Goal: Check status: Check status

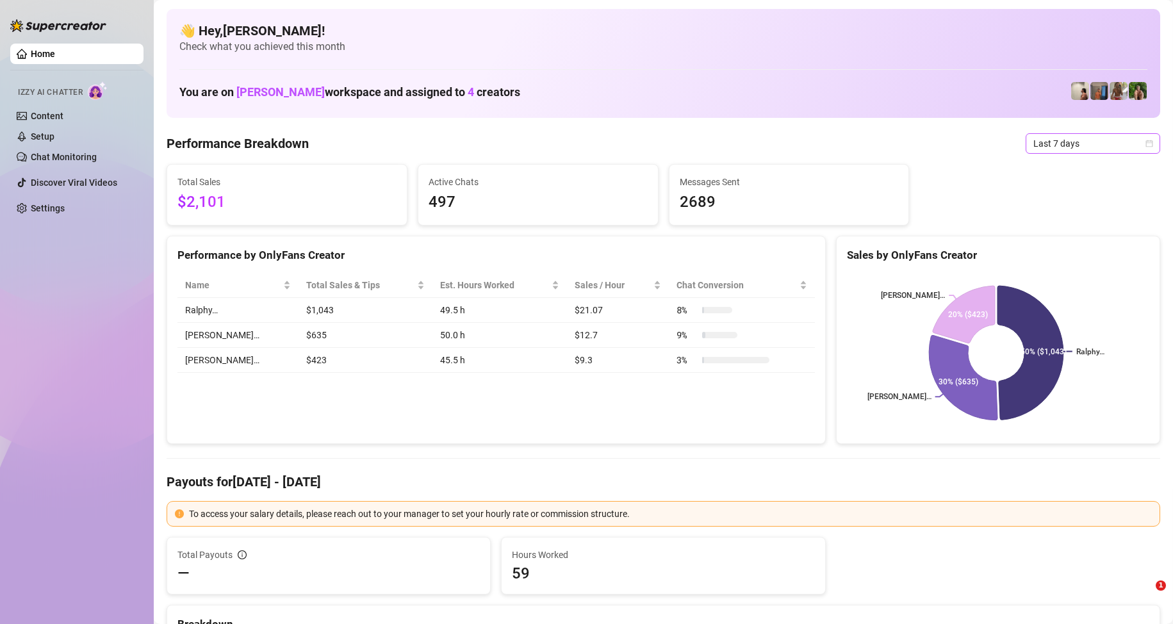
click at [1045, 148] on span "Last 7 days" at bounding box center [1093, 143] width 119 height 19
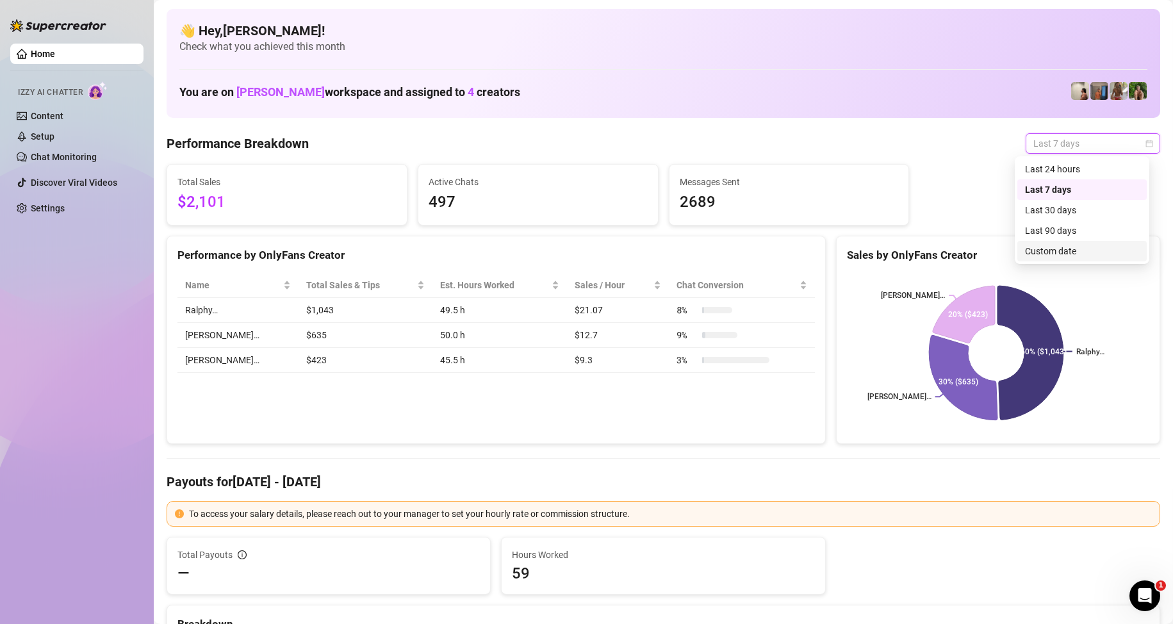
click at [1060, 254] on div "Custom date" at bounding box center [1082, 251] width 114 height 14
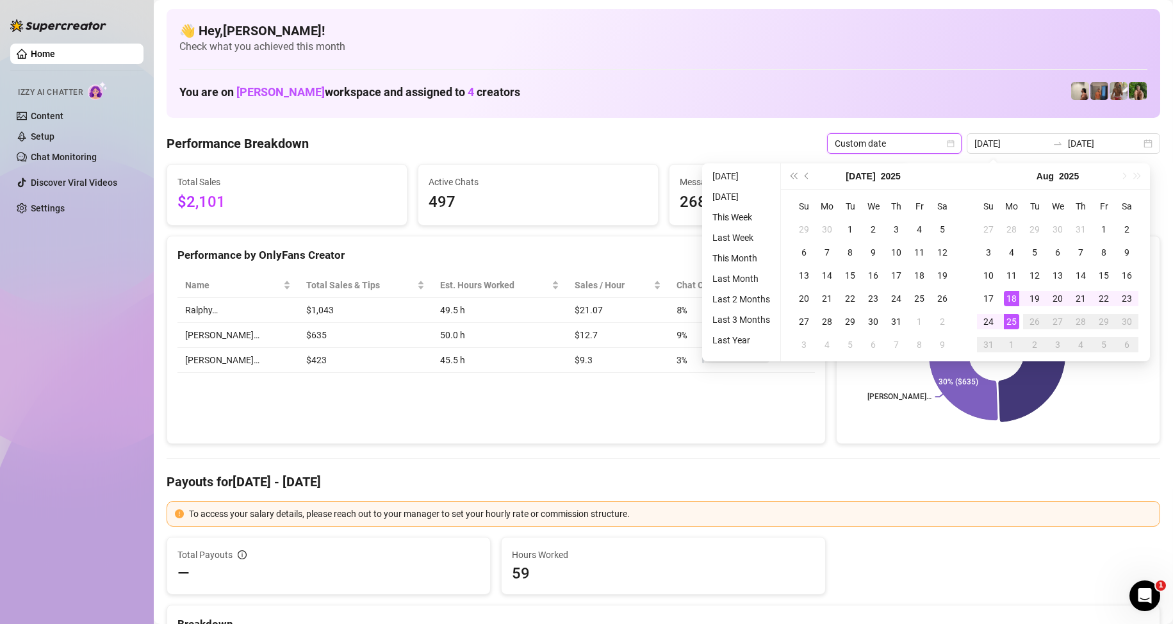
type input "[DATE]"
click at [1007, 329] on div "25" at bounding box center [1011, 321] width 15 height 15
type input "[DATE]"
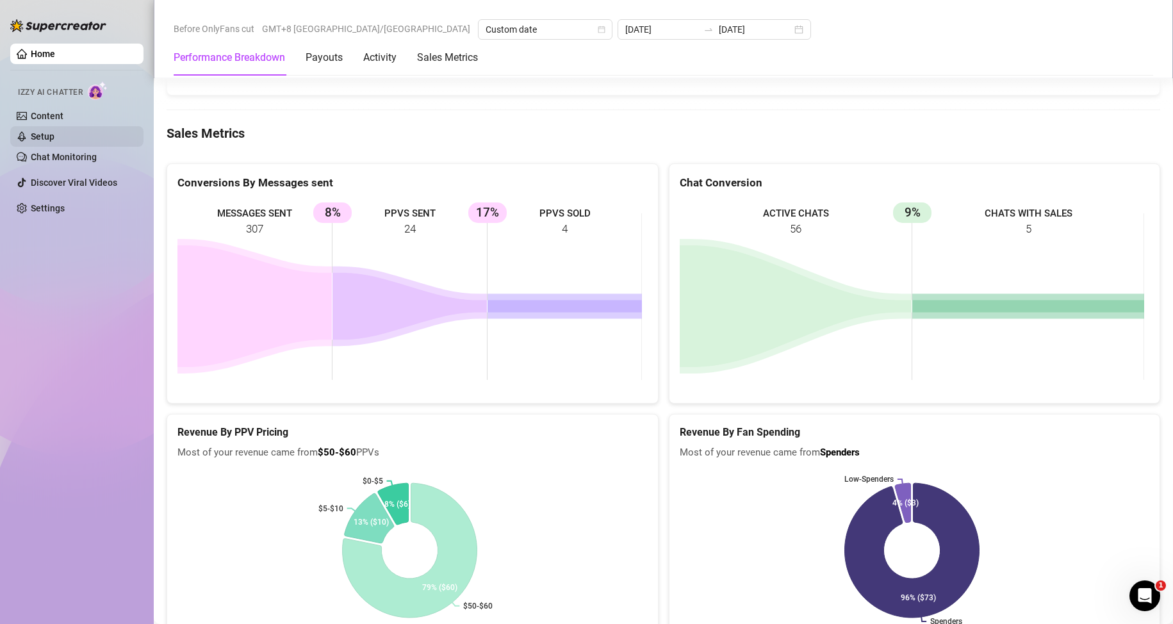
scroll to position [1922, 0]
